Goal: Information Seeking & Learning: Learn about a topic

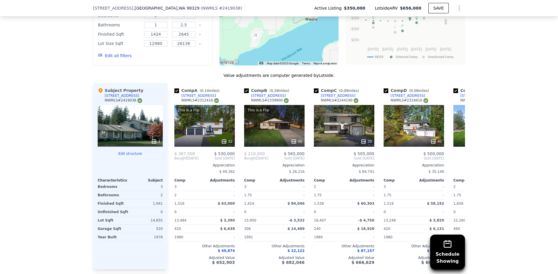
scroll to position [608, 0]
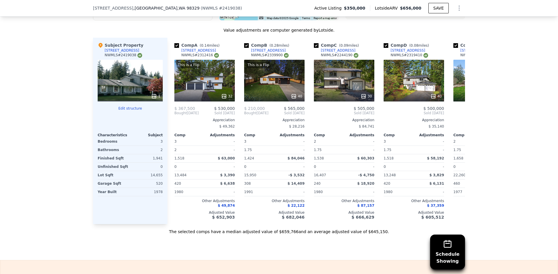
click at [512, 53] on div "Schedule Showing We found 12 sales that match your search Listings provided by …" at bounding box center [279, 68] width 558 height 333
click at [501, 64] on div "Schedule Showing We found 12 sales that match your search Listings provided by …" at bounding box center [279, 68] width 558 height 333
click at [209, 89] on div "This is a Flip 32" at bounding box center [204, 81] width 60 height 42
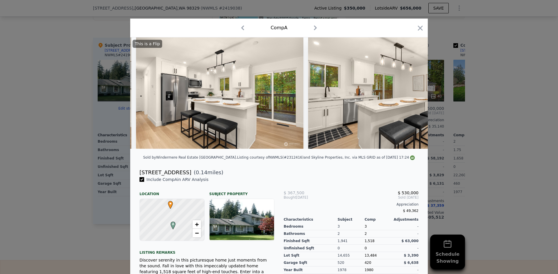
scroll to position [0, 1562]
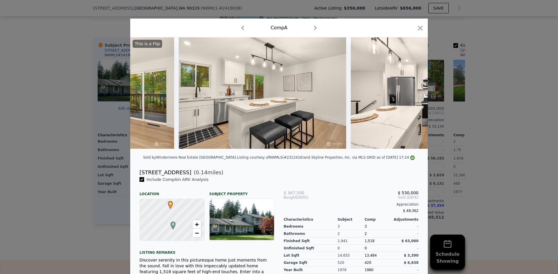
click at [507, 144] on div at bounding box center [279, 137] width 558 height 274
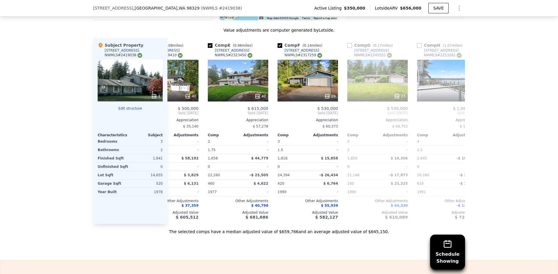
scroll to position [0, 245]
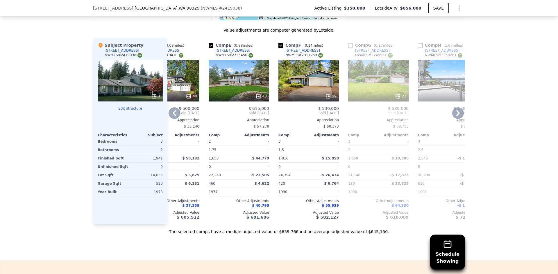
click at [296, 80] on div "29" at bounding box center [308, 81] width 60 height 42
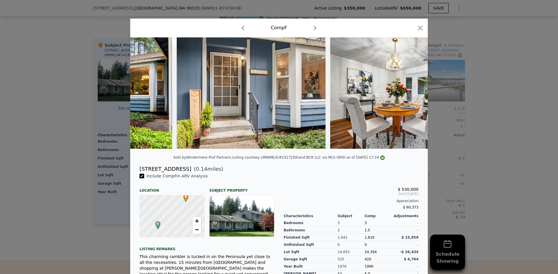
scroll to position [0, 521]
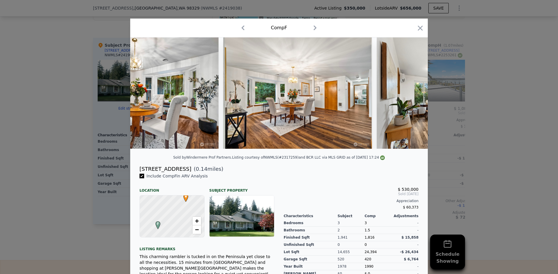
drag, startPoint x: 478, startPoint y: 155, endPoint x: 466, endPoint y: 157, distance: 11.5
click at [478, 156] on div at bounding box center [279, 137] width 558 height 274
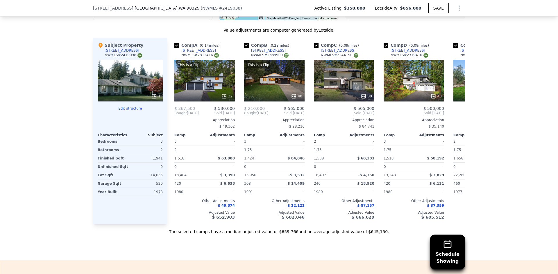
click at [482, 125] on div "Schedule Showing We found 12 sales that match your search Listings provided by …" at bounding box center [279, 68] width 558 height 333
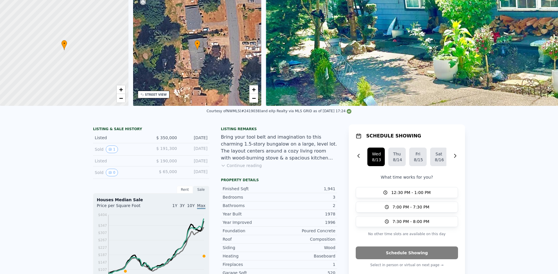
scroll to position [2, 0]
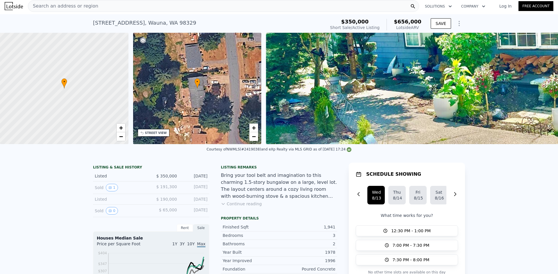
click at [260, 5] on div "Search an address or region" at bounding box center [223, 6] width 391 height 12
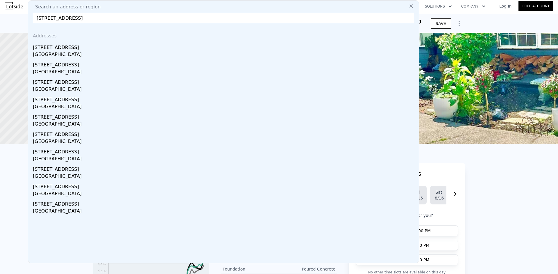
click at [219, 17] on input "[STREET_ADDRESS]" at bounding box center [223, 18] width 381 height 10
paste input "[STREET_ADDRESS]"
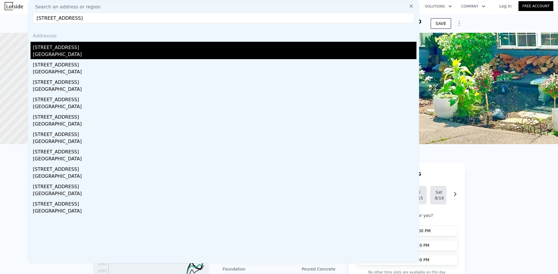
type input "[STREET_ADDRESS]"
click at [148, 45] on div "[STREET_ADDRESS]" at bounding box center [224, 46] width 383 height 9
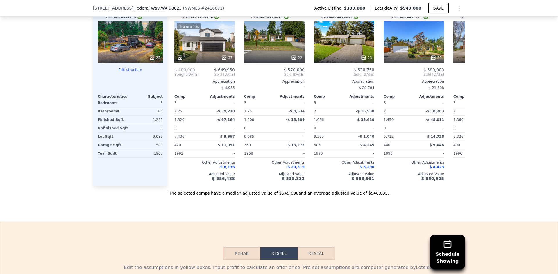
scroll to position [639, 0]
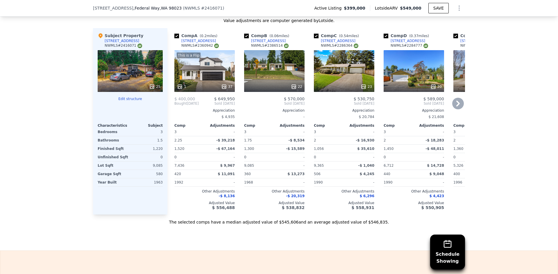
click at [275, 69] on div "22" at bounding box center [274, 71] width 60 height 42
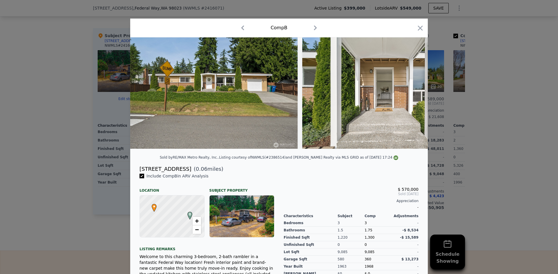
click at [489, 124] on div at bounding box center [279, 137] width 558 height 274
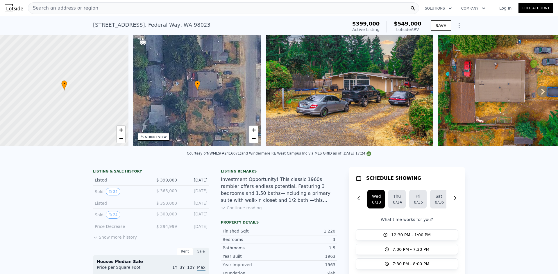
click at [242, 5] on div "Search an address or region" at bounding box center [223, 8] width 391 height 12
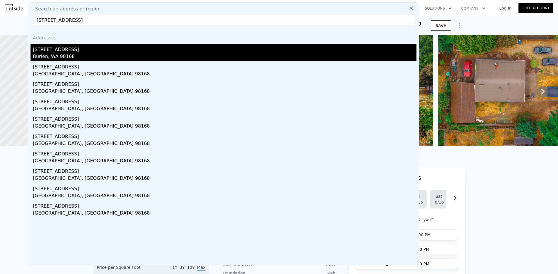
type input "[STREET_ADDRESS]"
click at [112, 50] on div "[STREET_ADDRESS]" at bounding box center [224, 48] width 383 height 9
